Goal: Task Accomplishment & Management: Use online tool/utility

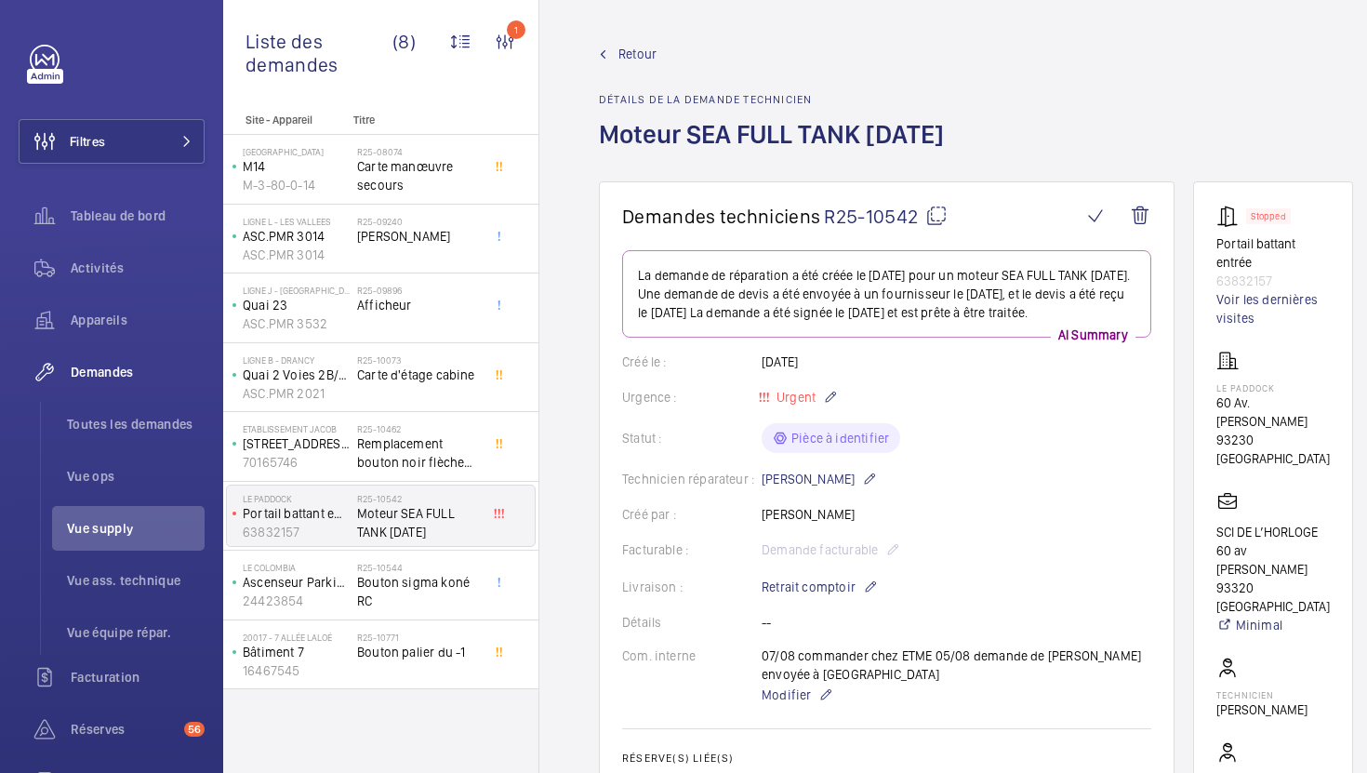
scroll to position [89, 0]
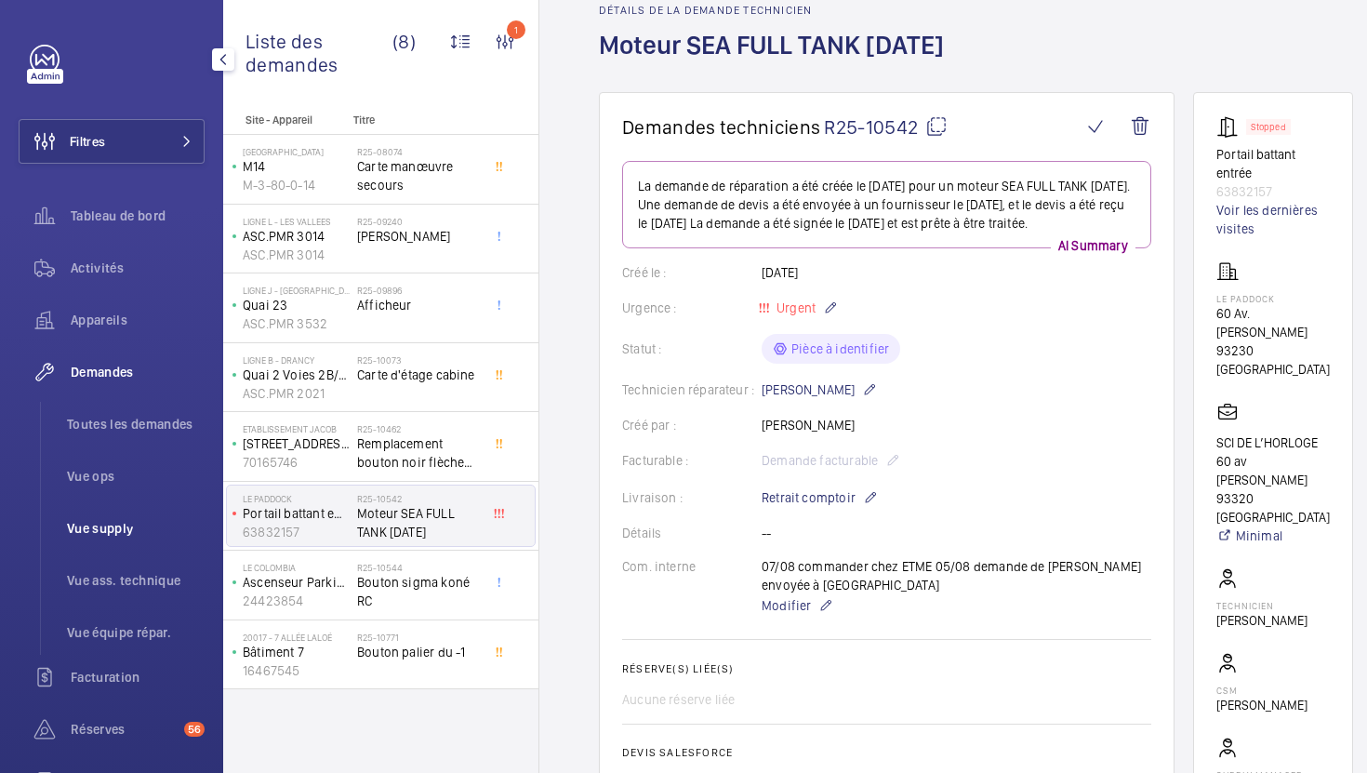
click at [111, 533] on span "Vue supply" at bounding box center [136, 528] width 138 height 19
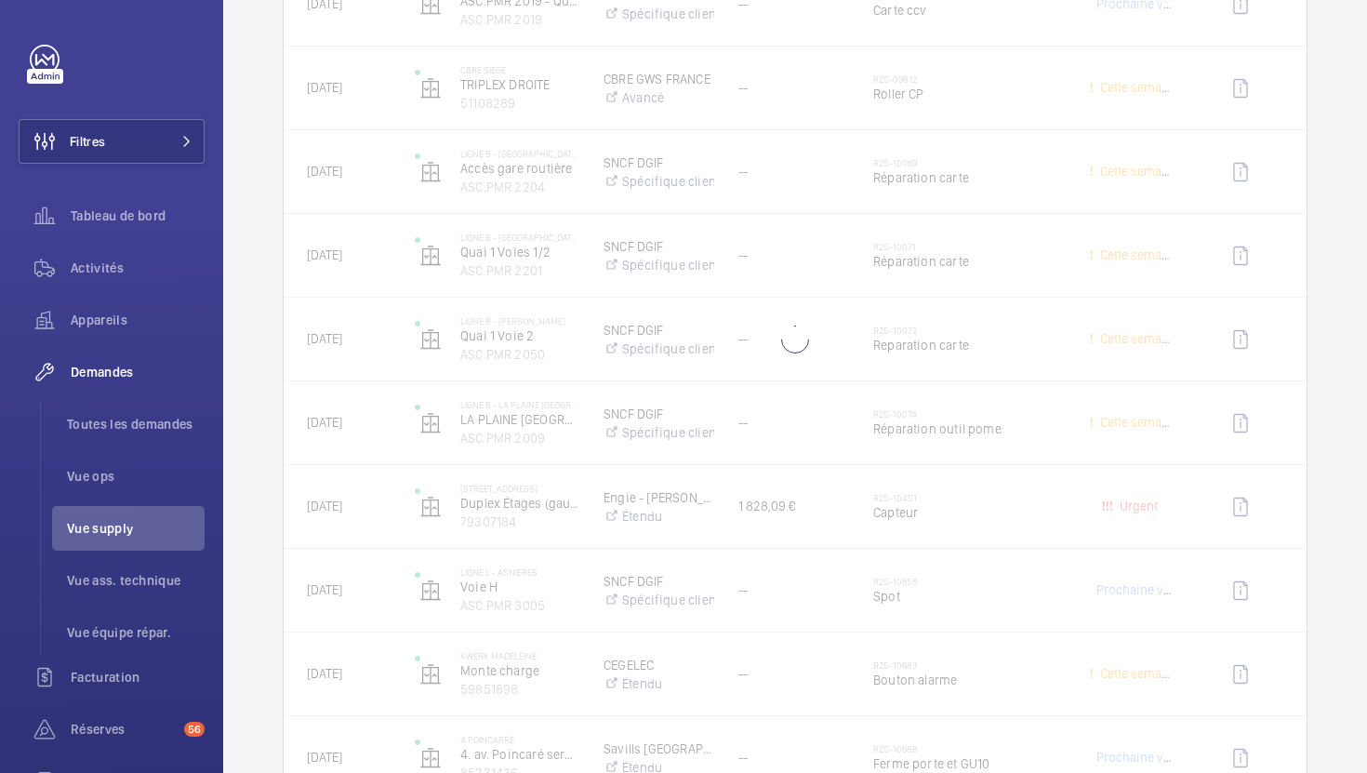
scroll to position [3444, 0]
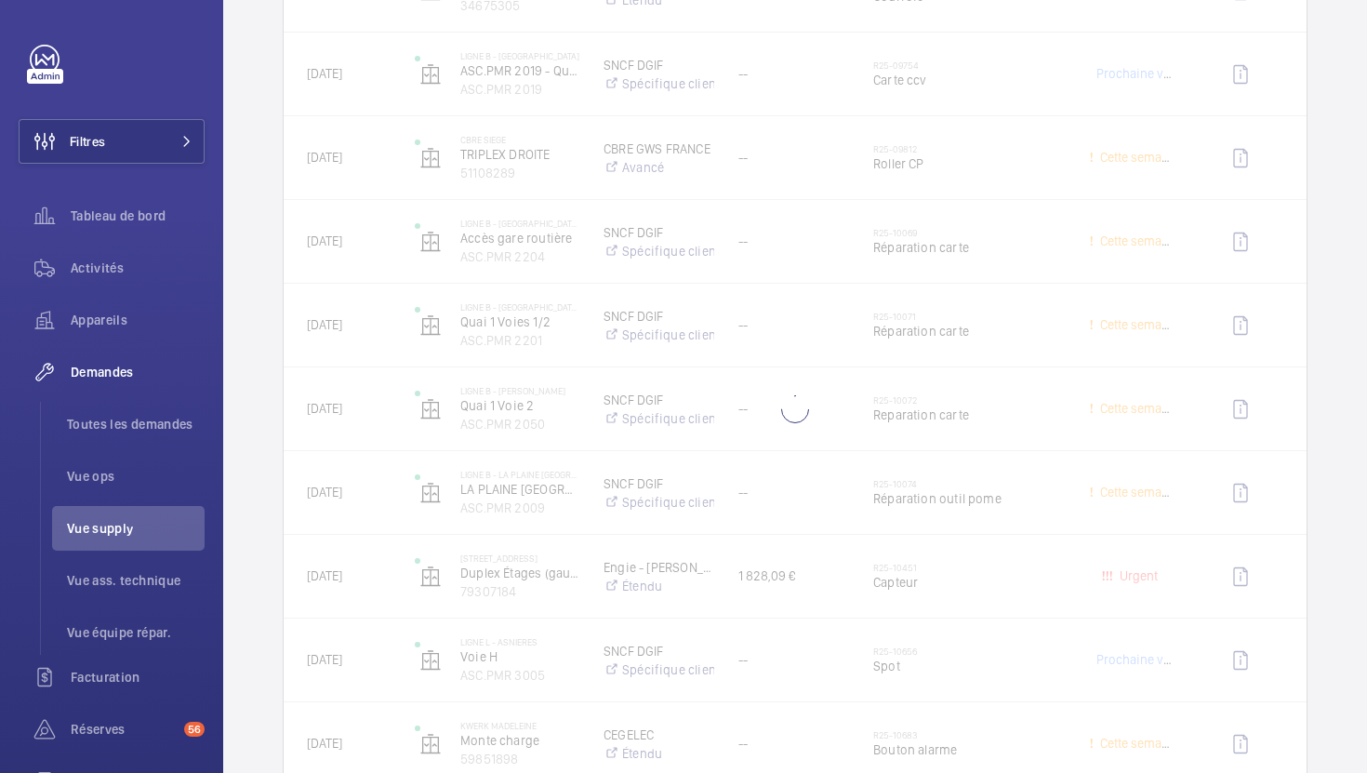
scroll to position [3458, 0]
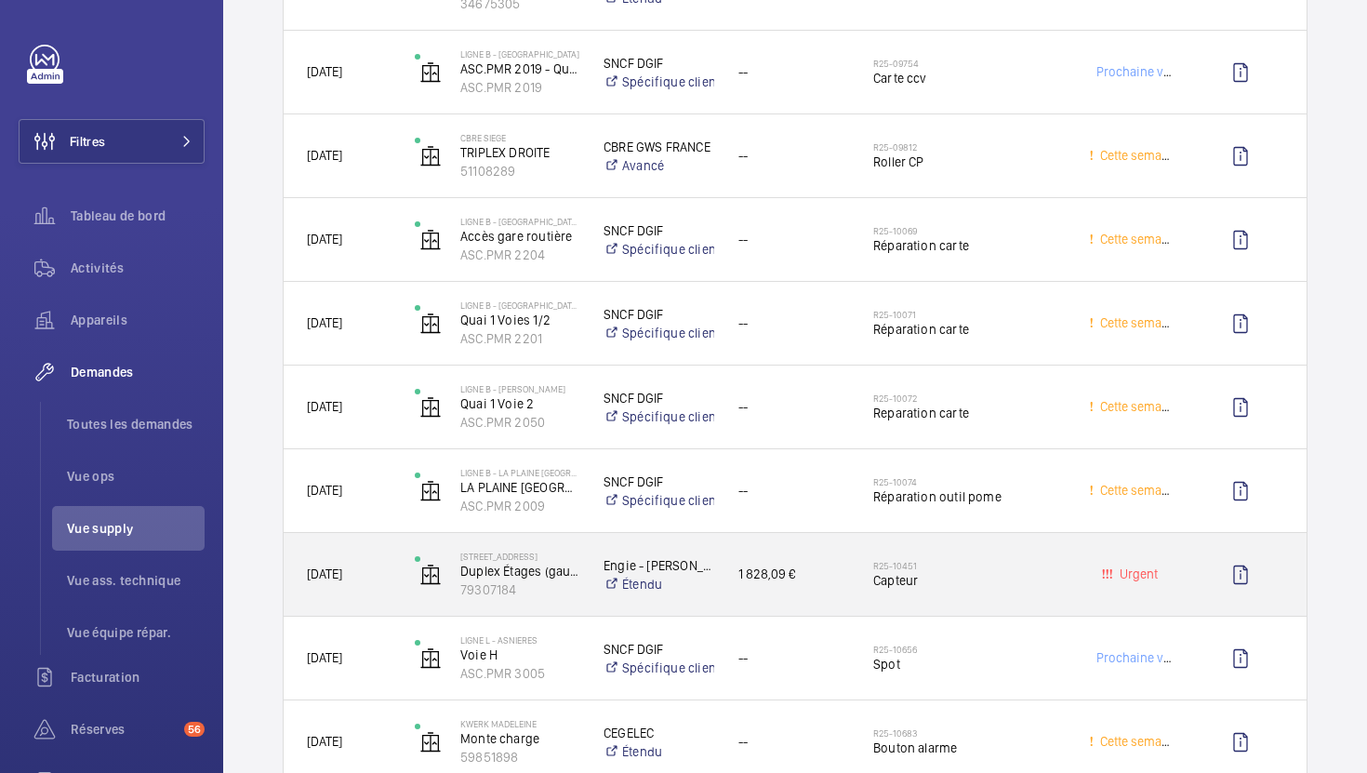
click at [1029, 577] on span "Capteur" at bounding box center [969, 580] width 192 height 19
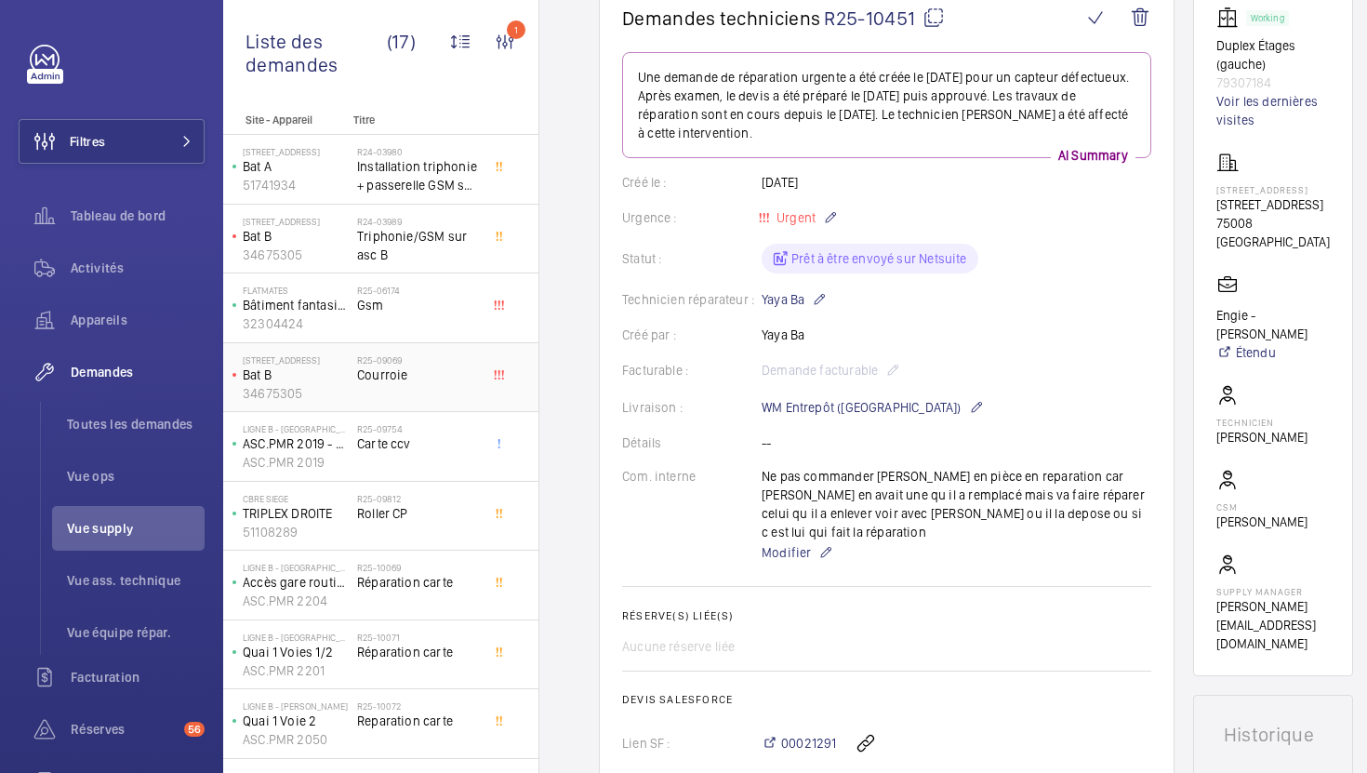
click at [426, 401] on div "R25-09069 [GEOGRAPHIC_DATA]" at bounding box center [418, 381] width 123 height 54
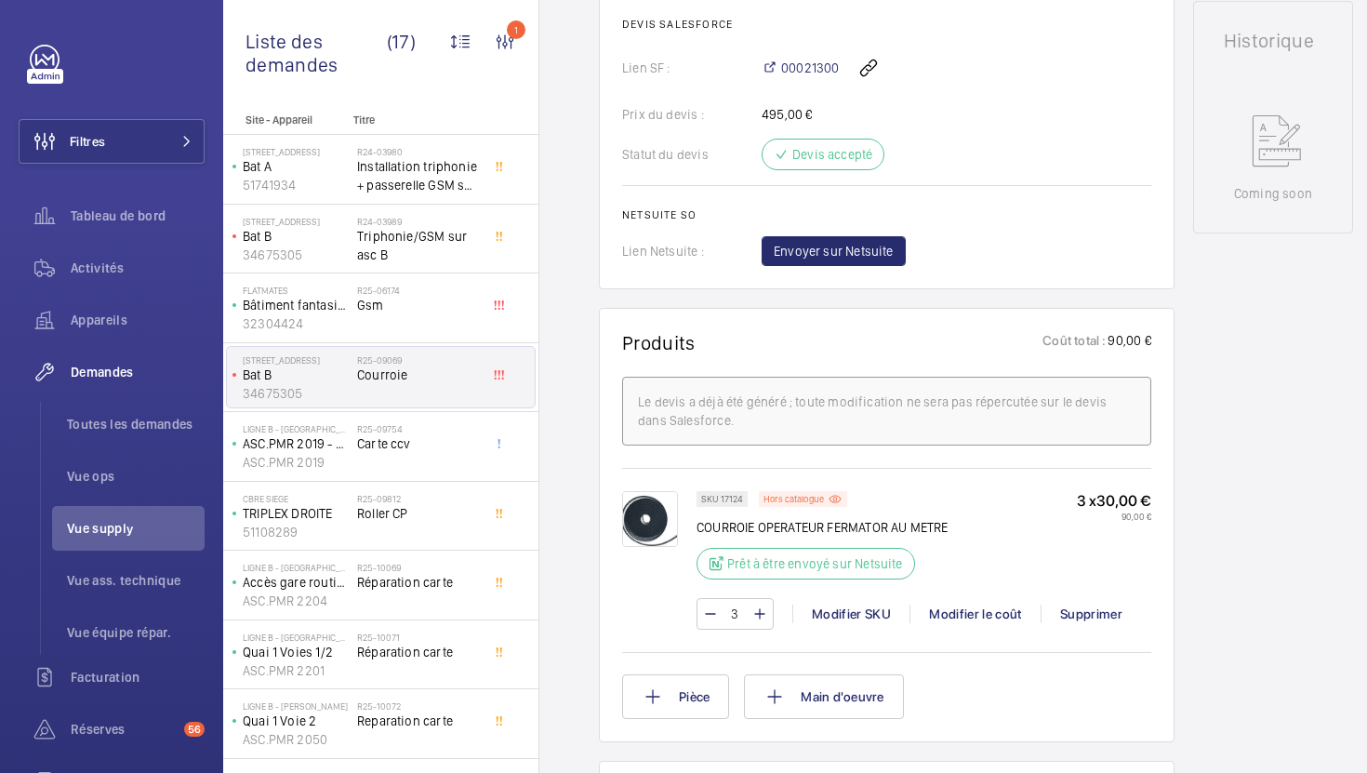
scroll to position [857, 0]
click at [787, 525] on p "COURROIE OPERATEUR FERMATOR AU METRE" at bounding box center [822, 524] width 252 height 19
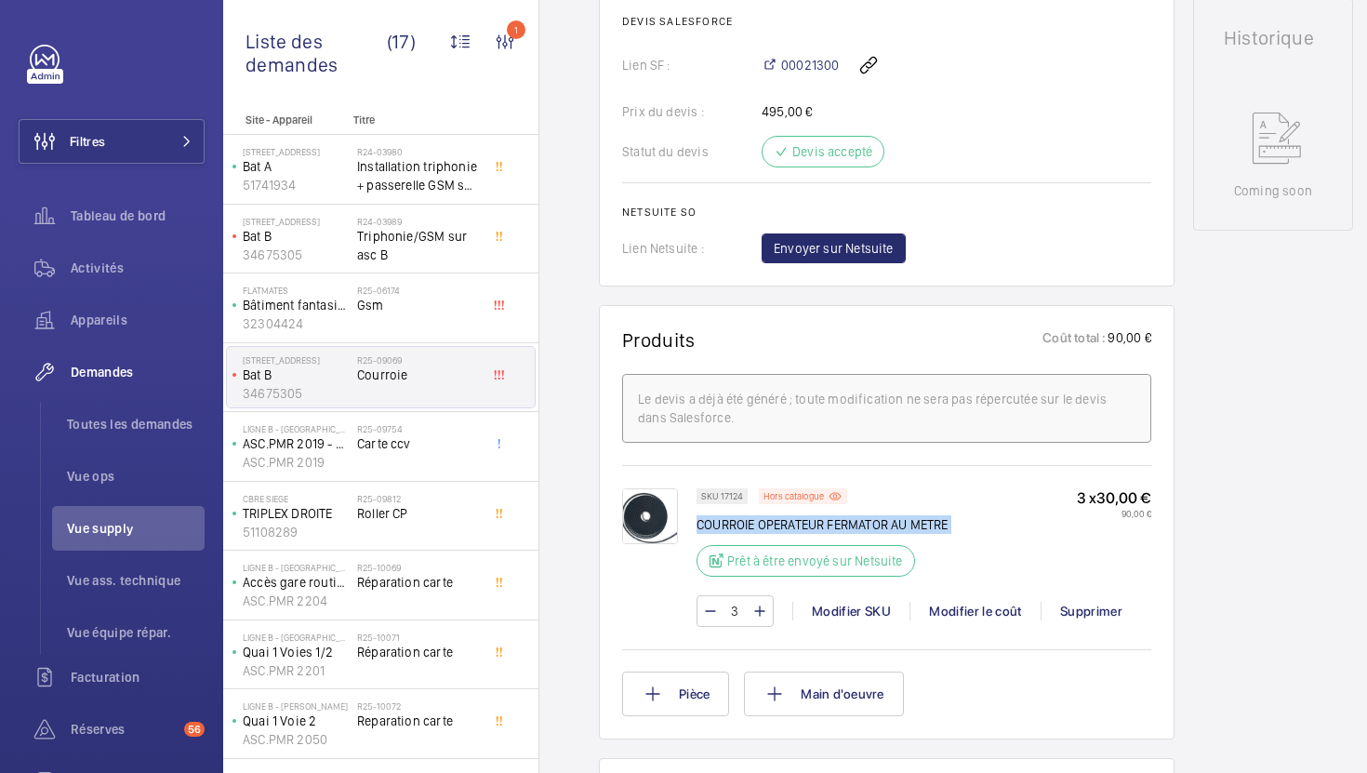
click at [787, 525] on p "COURROIE OPERATEUR FERMATOR AU METRE" at bounding box center [822, 524] width 252 height 19
copy div "COURROIE OPERATEUR FERMATOR AU METRE"
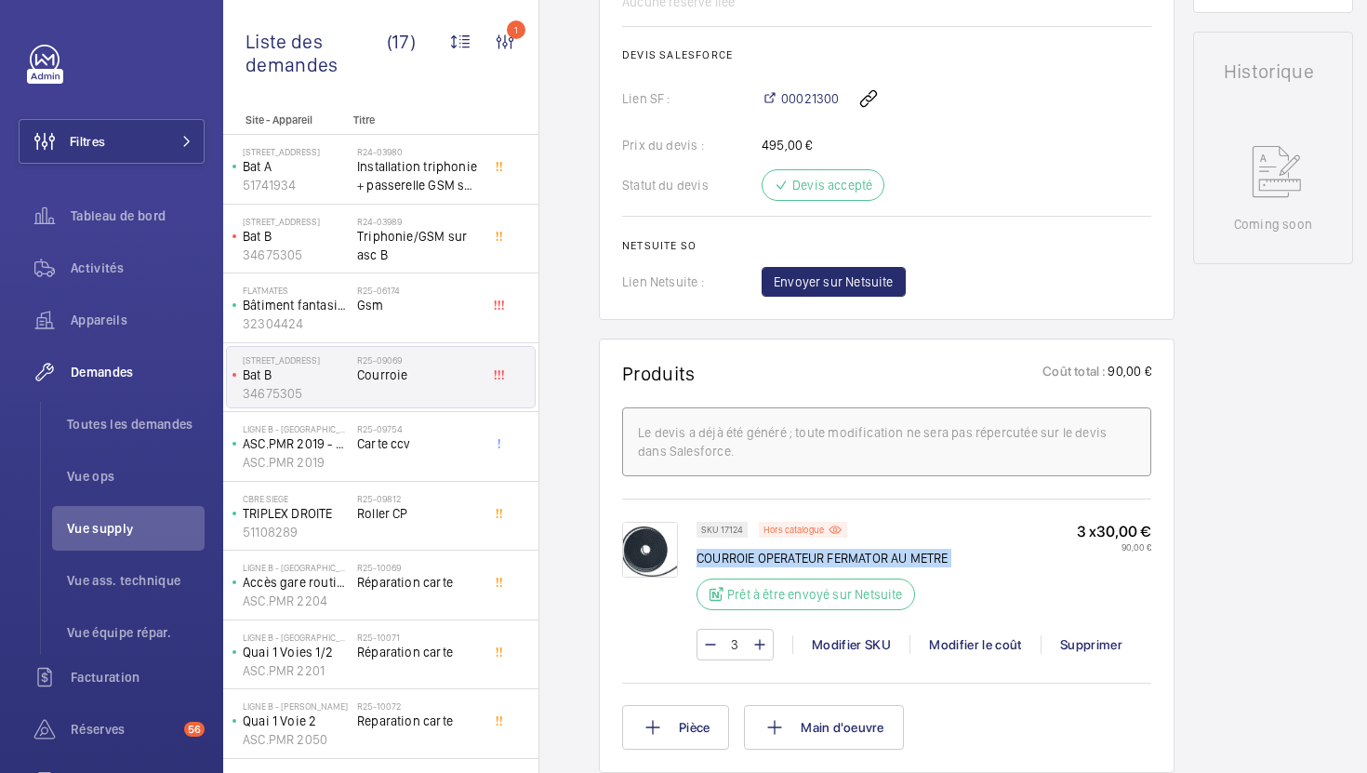
scroll to position [691, 0]
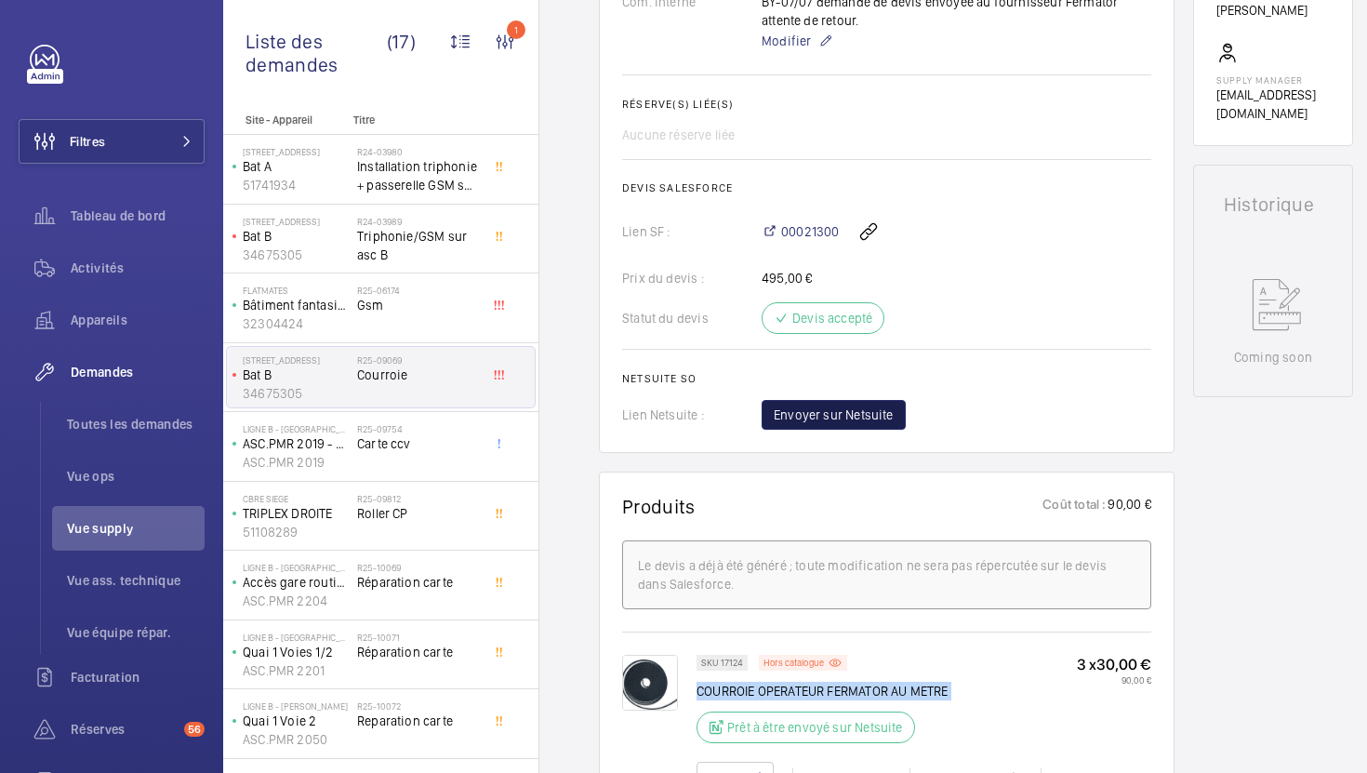
click at [800, 402] on button "Envoyer sur Netsuite" at bounding box center [833, 415] width 144 height 30
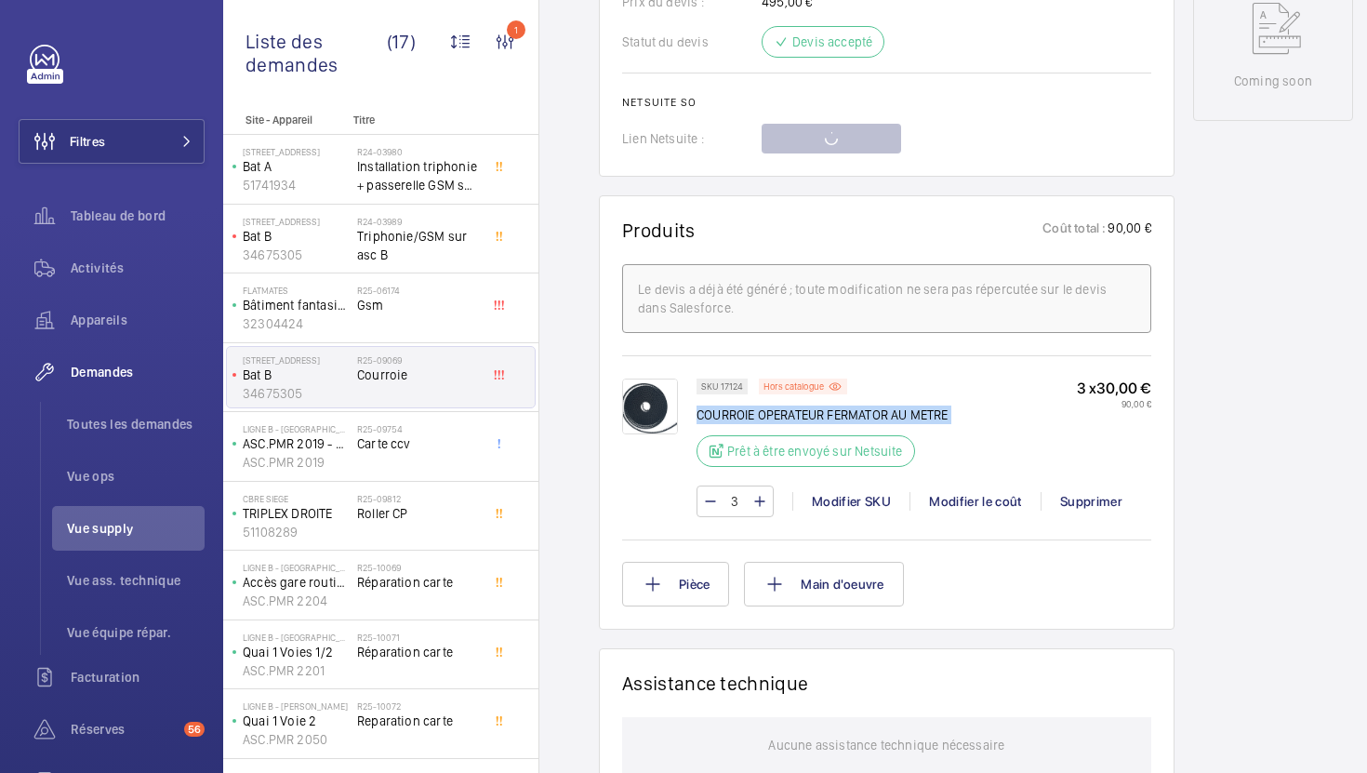
scroll to position [937, 0]
